Goal: Navigation & Orientation: Find specific page/section

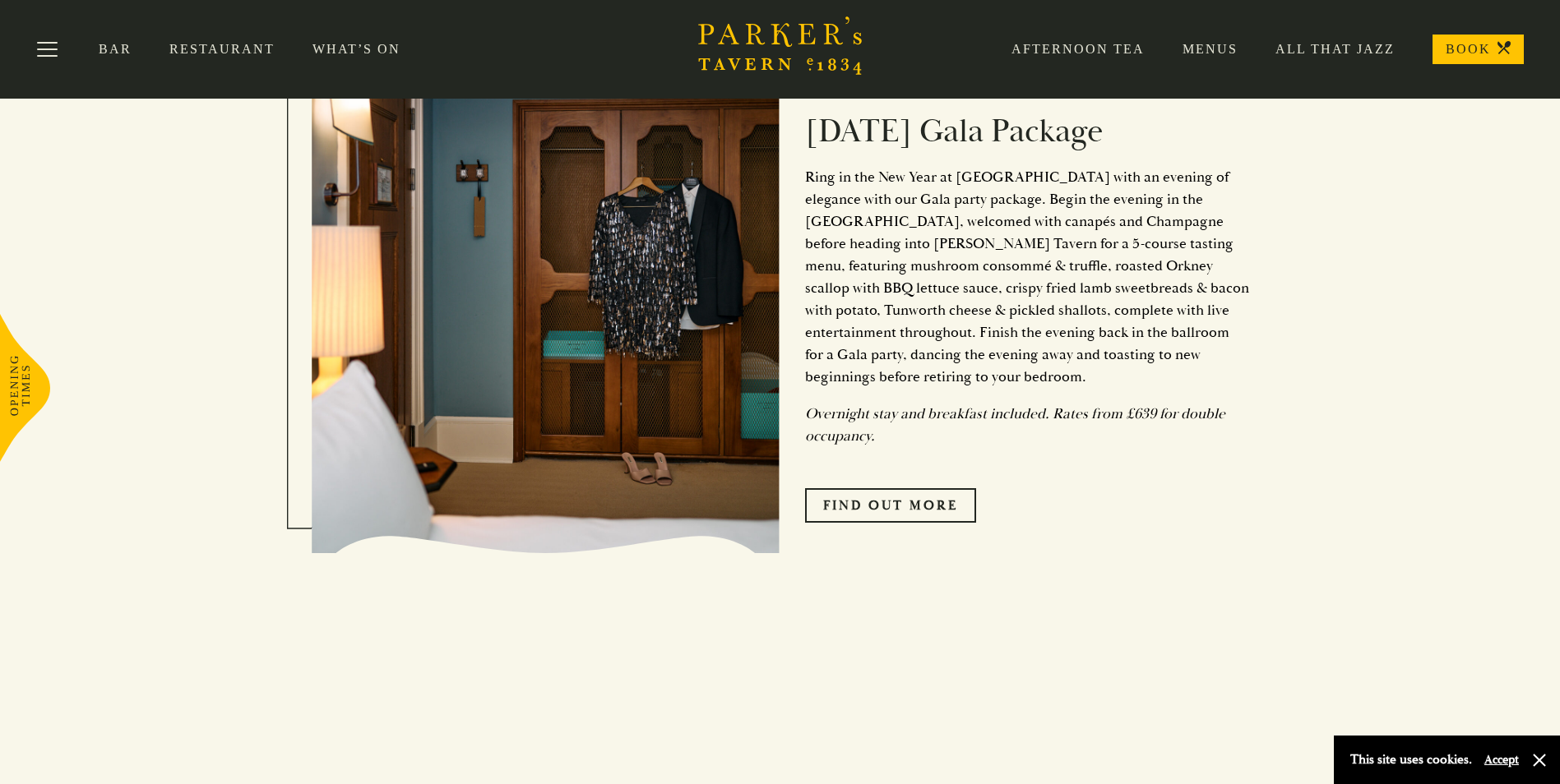
scroll to position [1915, 0]
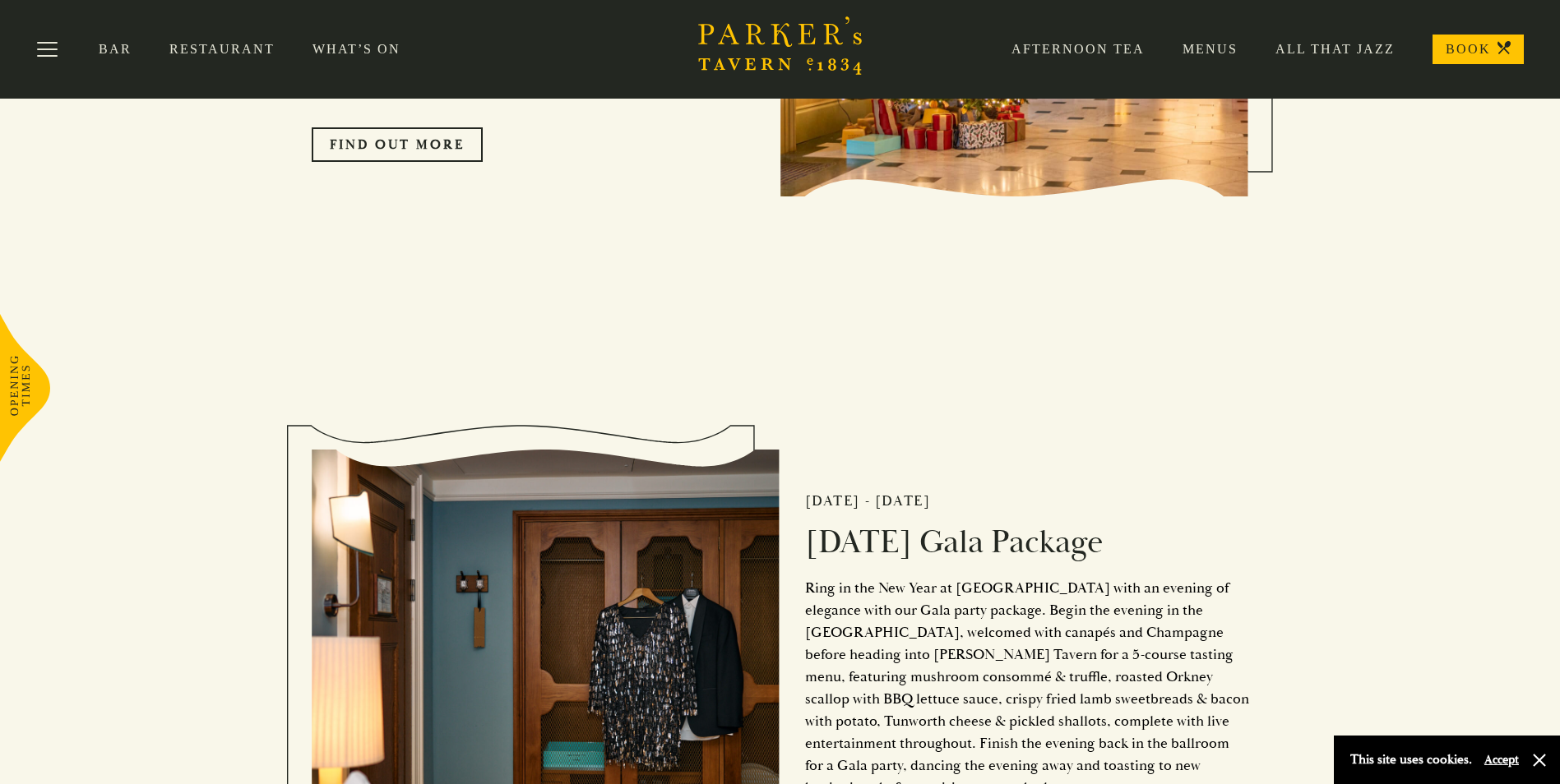
click at [1218, 45] on link "Menus" at bounding box center [1191, 50] width 93 height 17
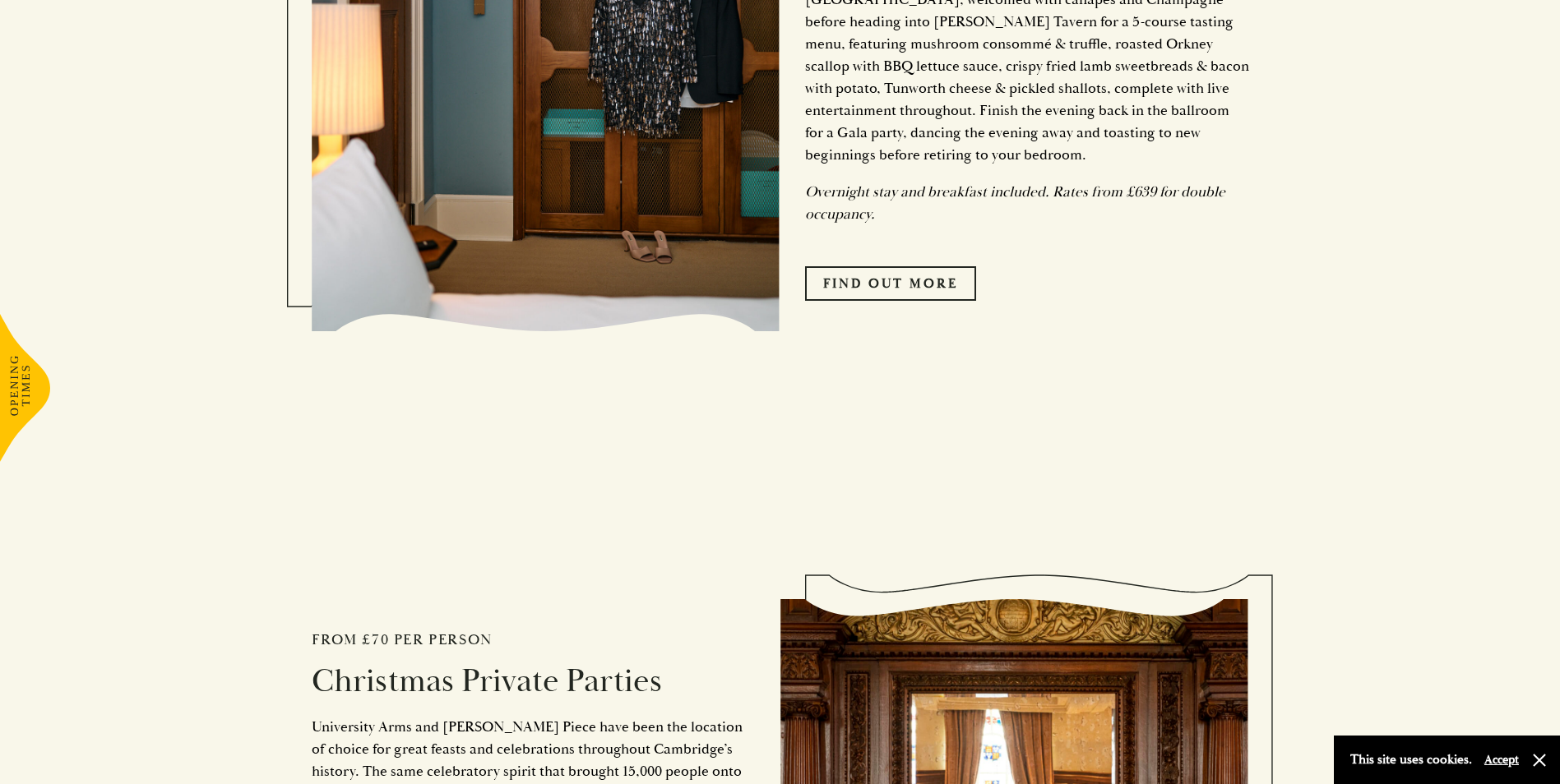
scroll to position [2960, 0]
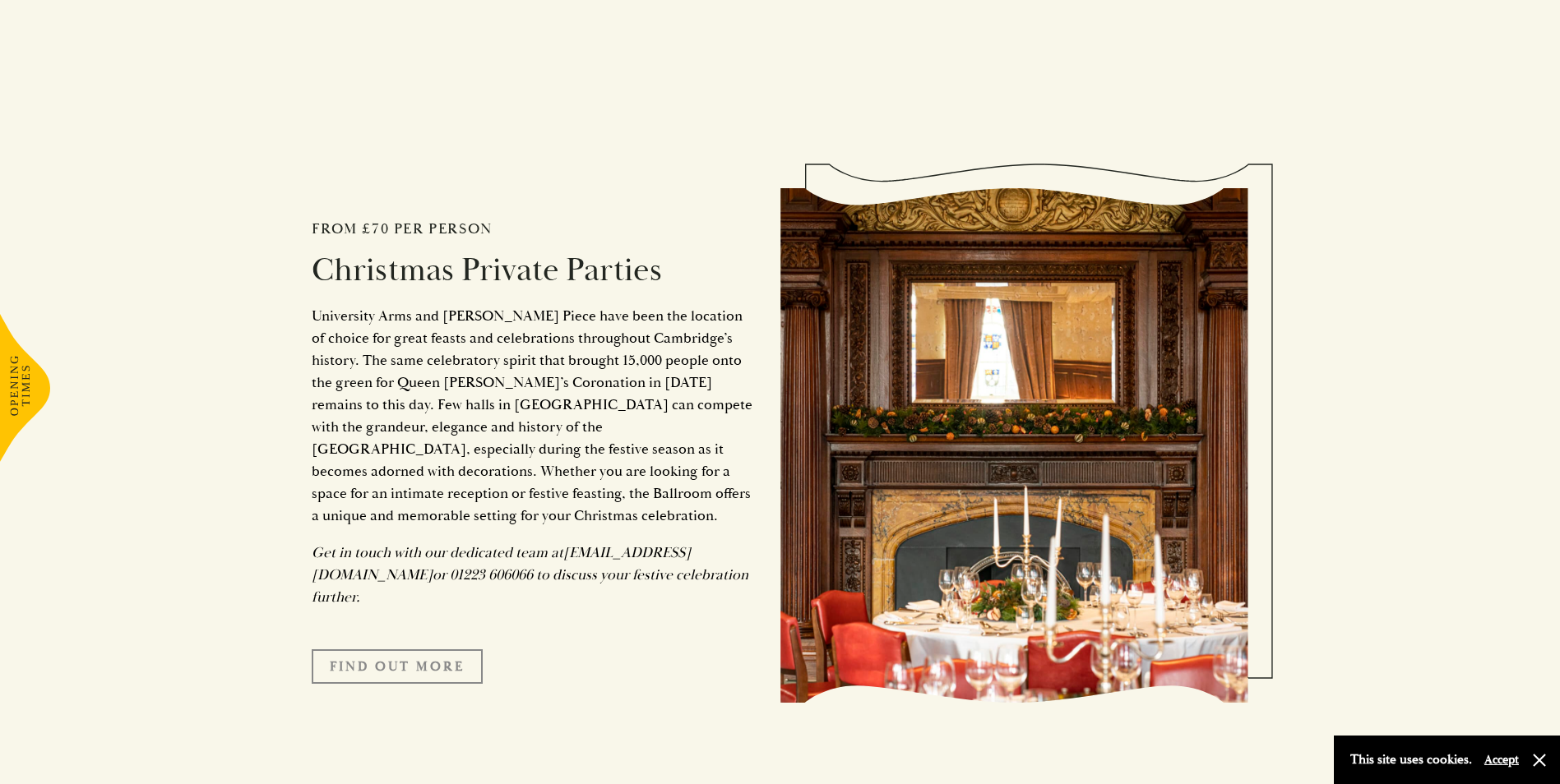
click at [377, 650] on link "Find Out More" at bounding box center [397, 666] width 171 height 34
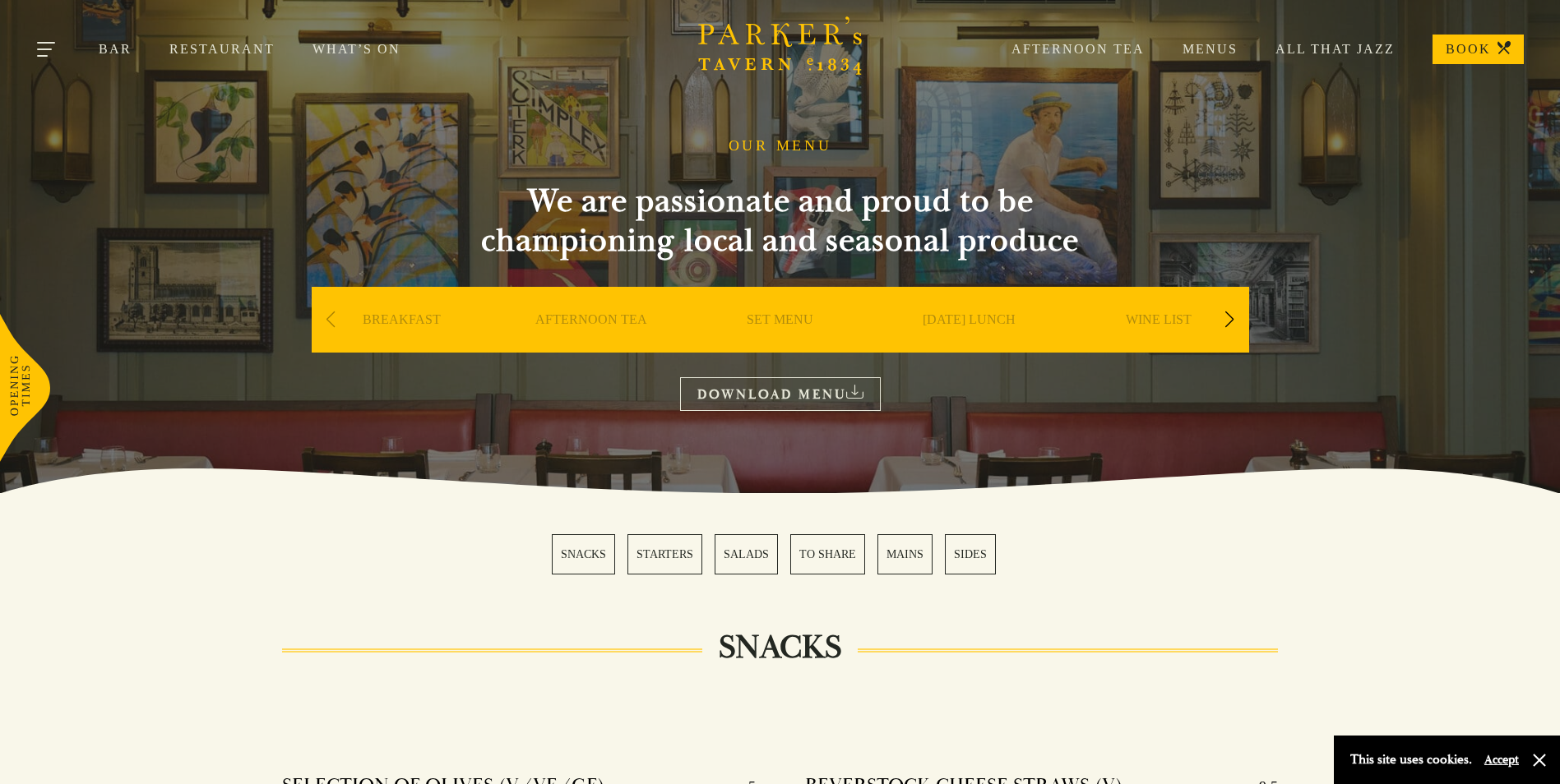
click at [57, 52] on button "Toggle navigation" at bounding box center [47, 52] width 70 height 70
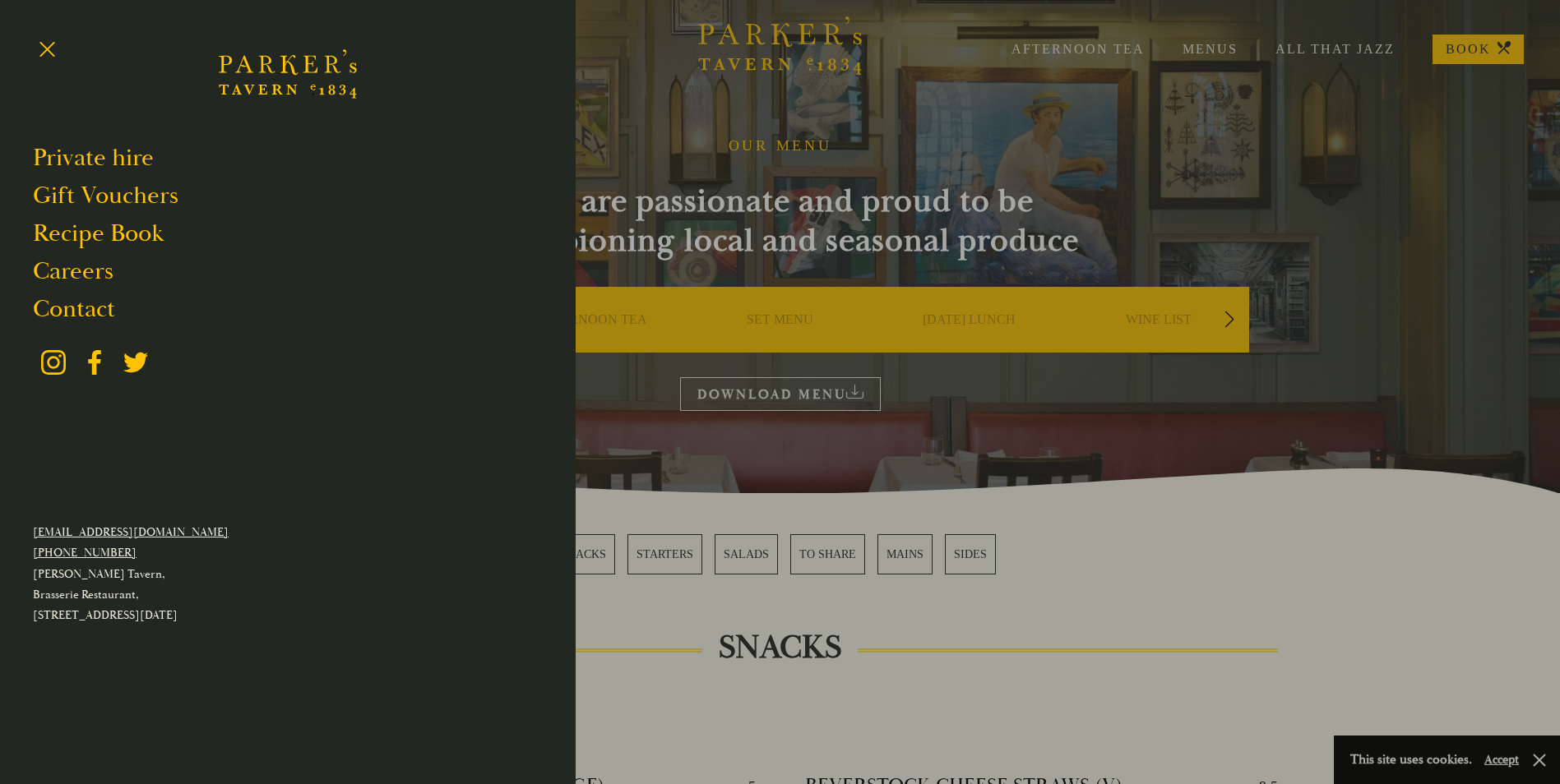
click at [718, 132] on div at bounding box center [780, 392] width 1560 height 784
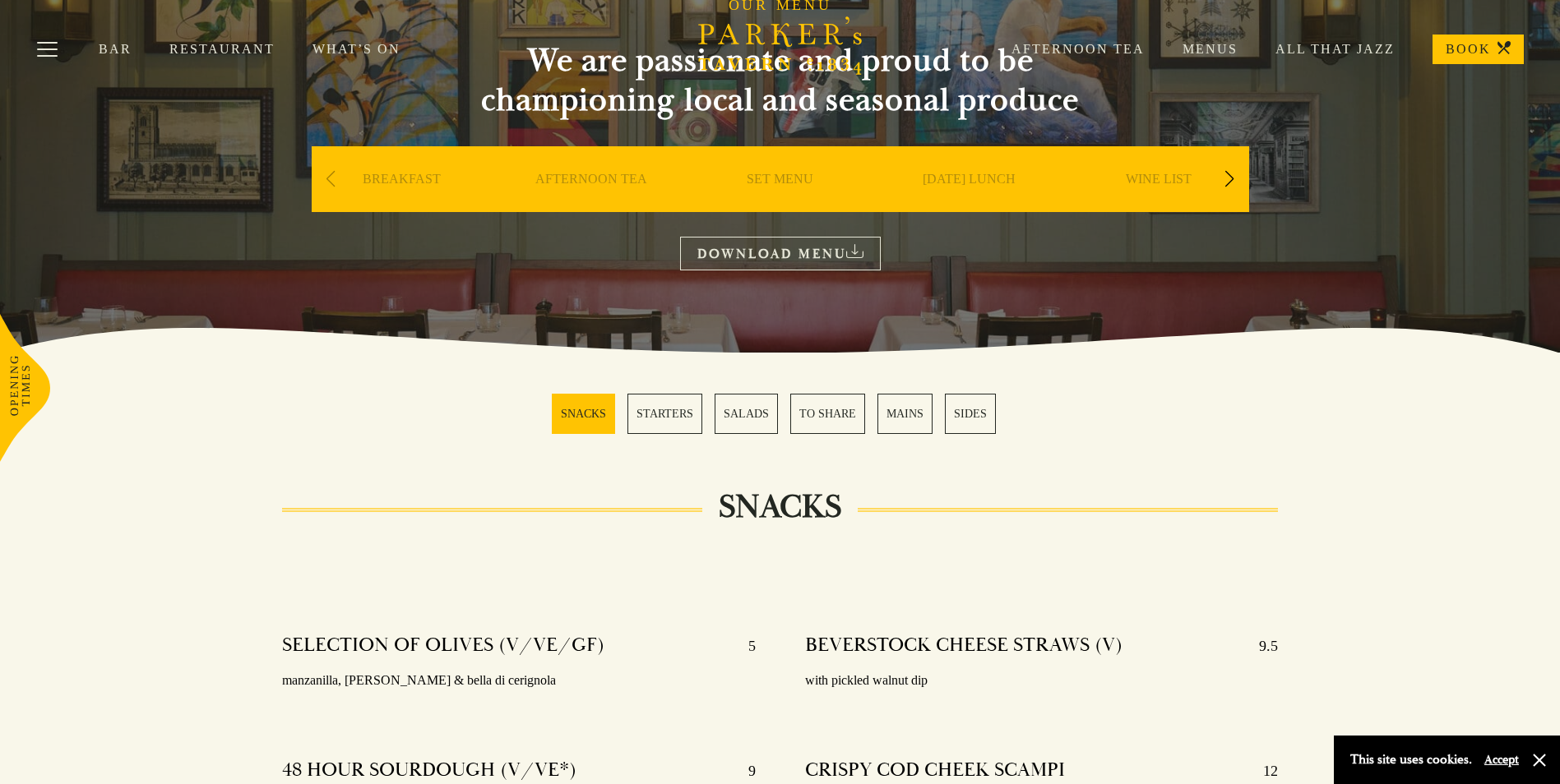
scroll to position [329, 0]
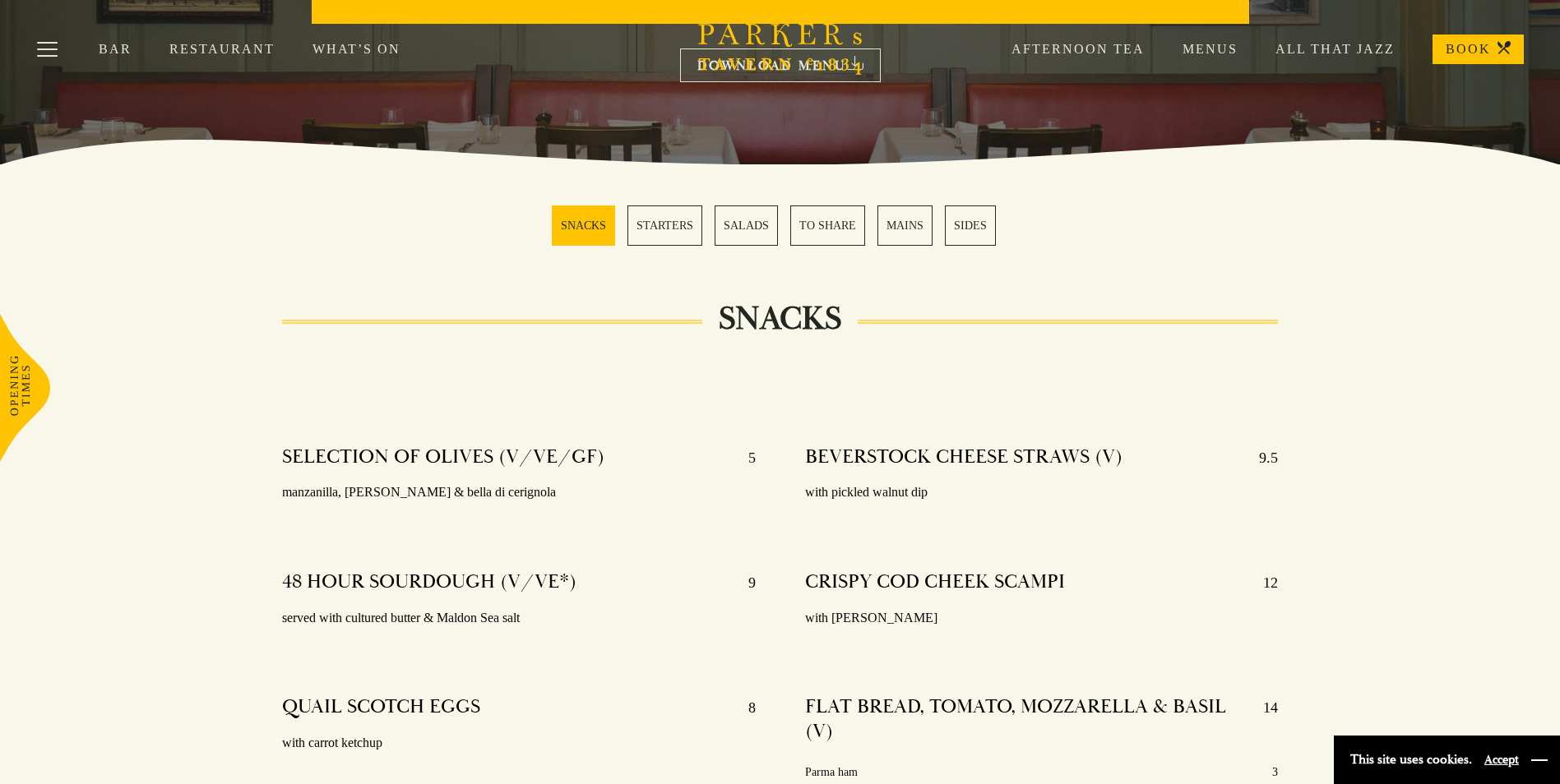
click at [1537, 765] on button "button" at bounding box center [1539, 760] width 17 height 17
